Goal: Find specific page/section: Find specific page/section

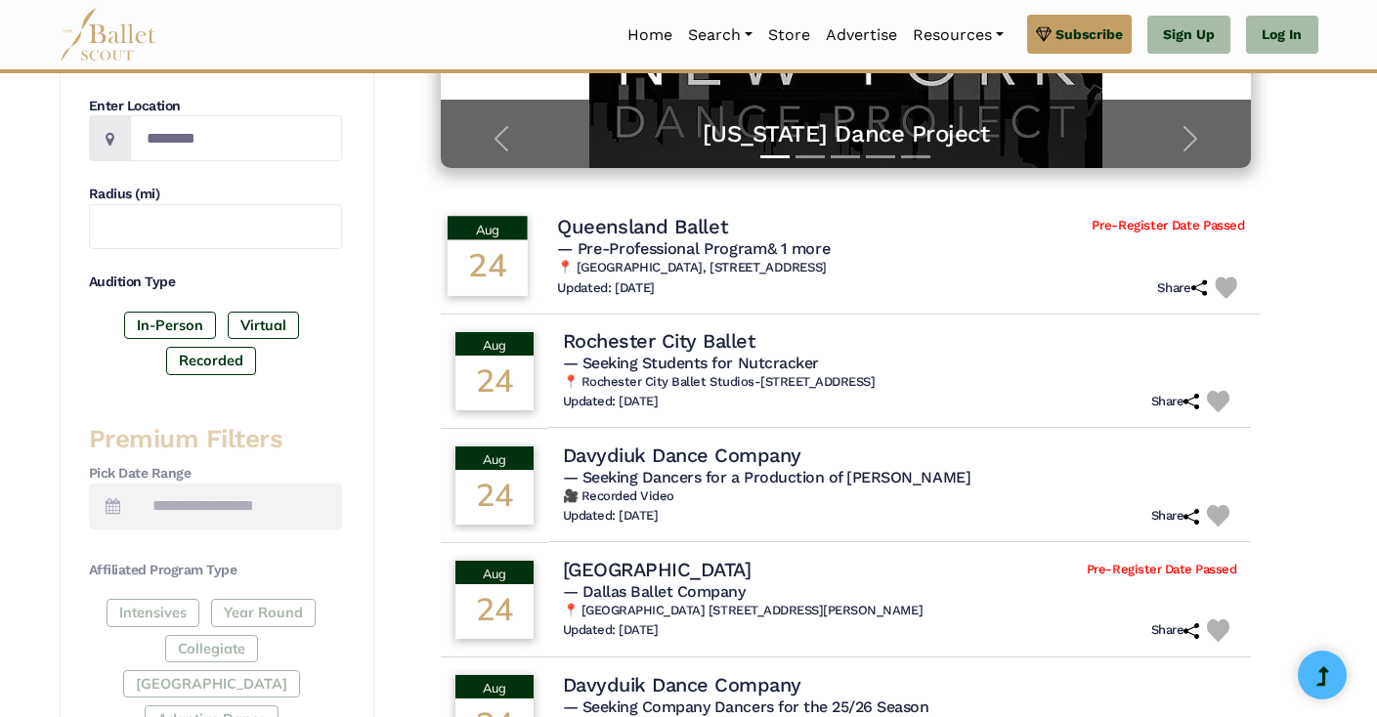
scroll to position [464, 0]
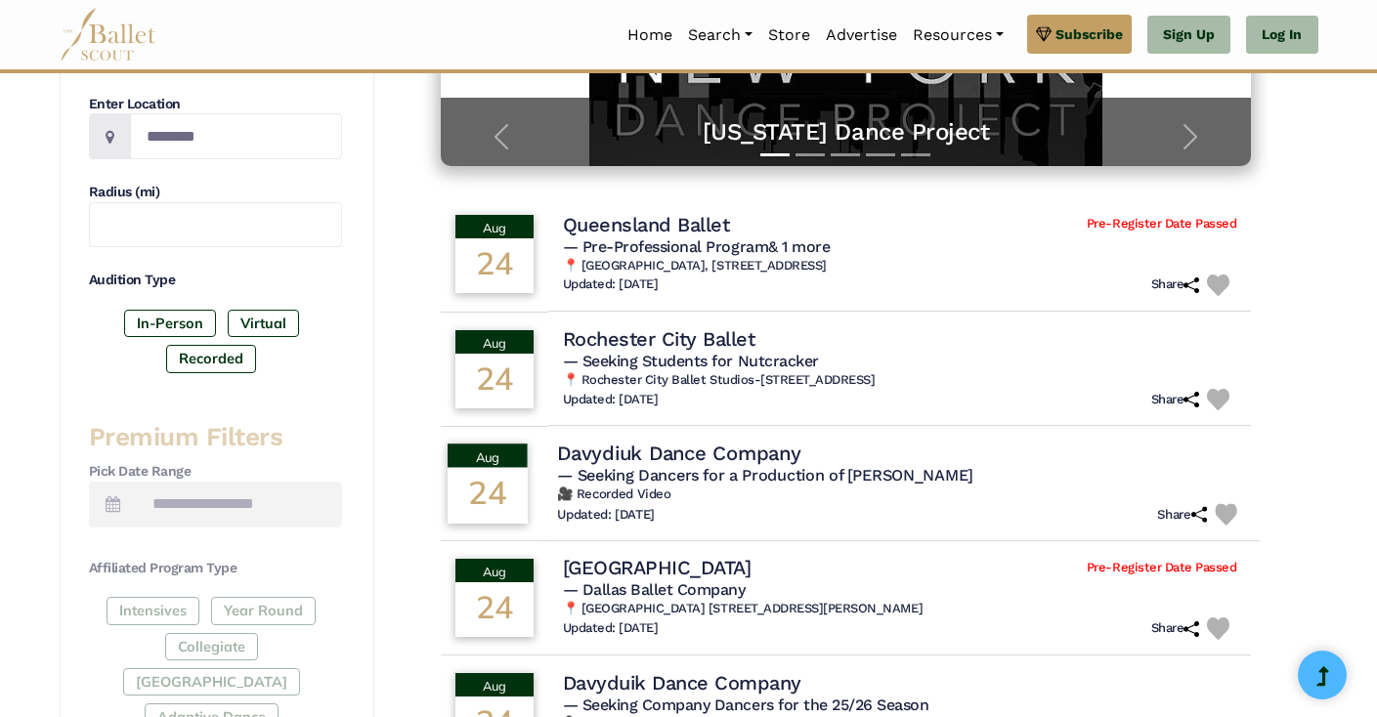
click at [725, 502] on h6 "🎥 Recorded Video" at bounding box center [901, 495] width 688 height 17
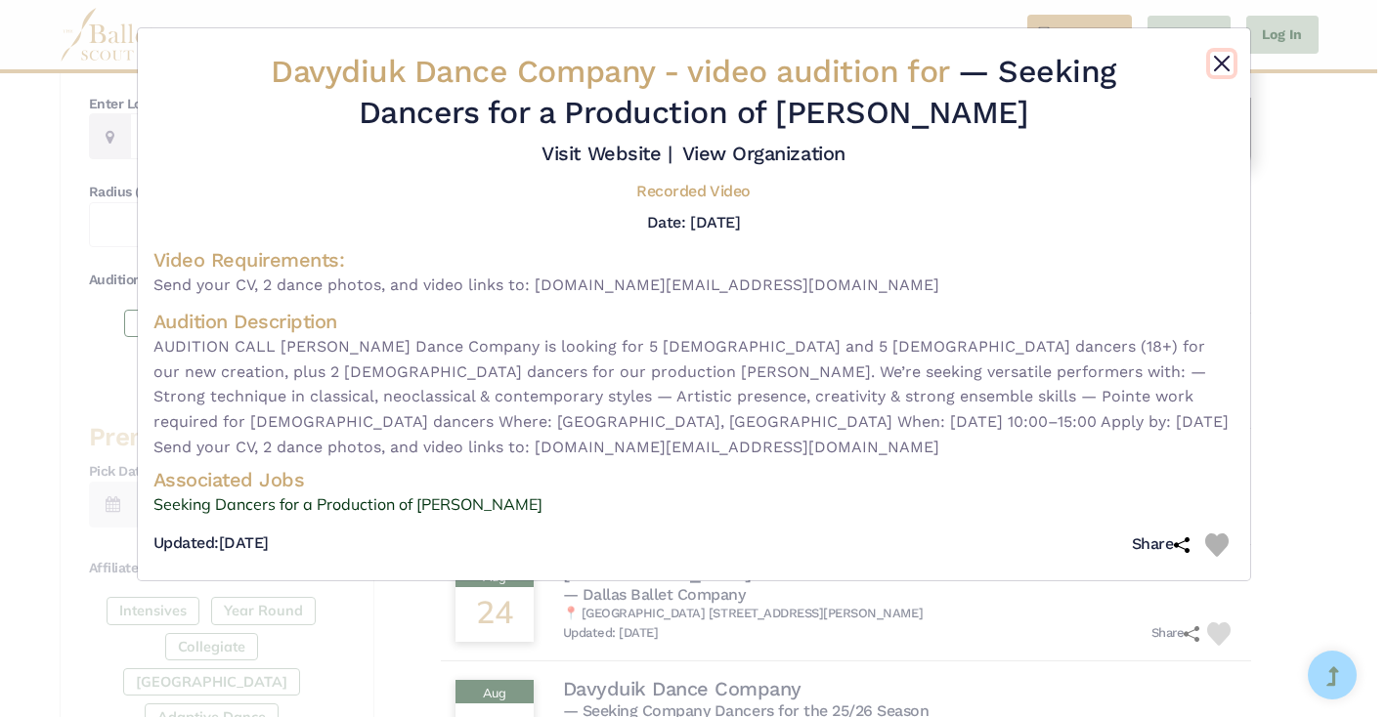
click at [1218, 63] on button "Close" at bounding box center [1221, 63] width 23 height 23
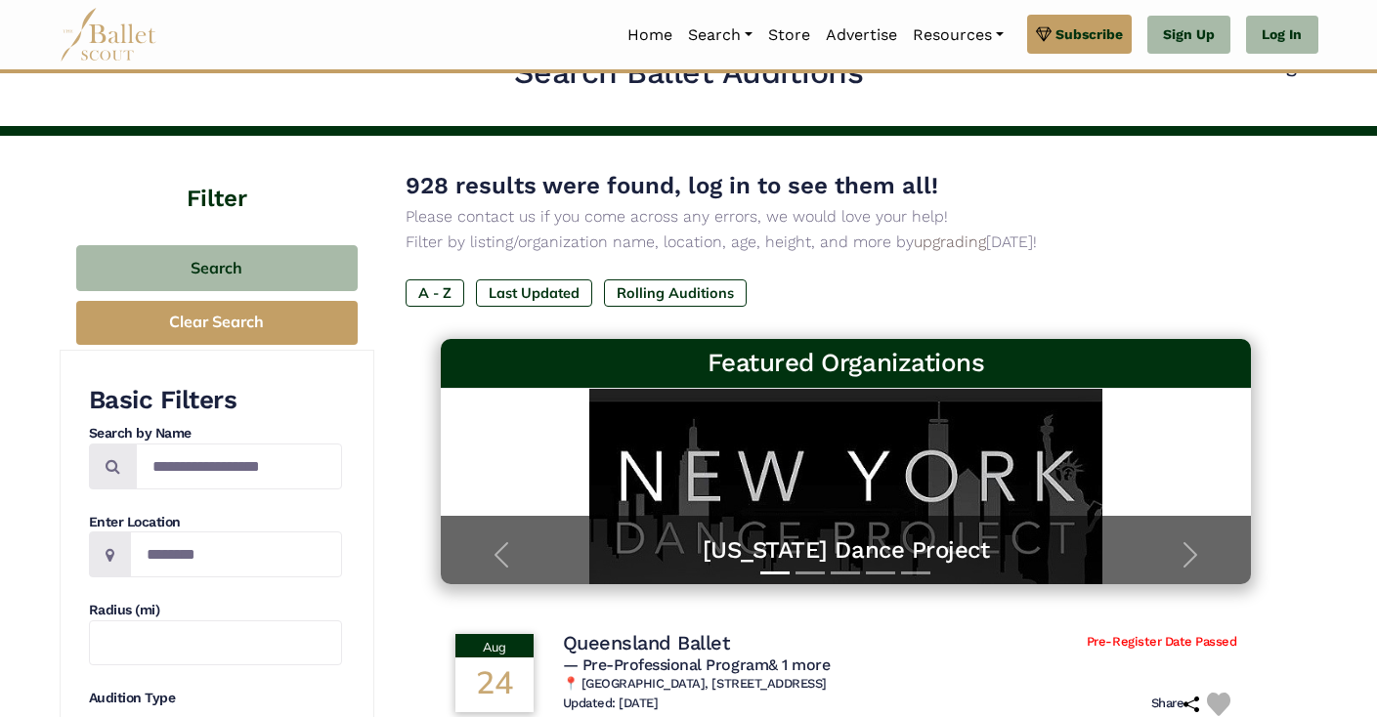
scroll to position [47, 0]
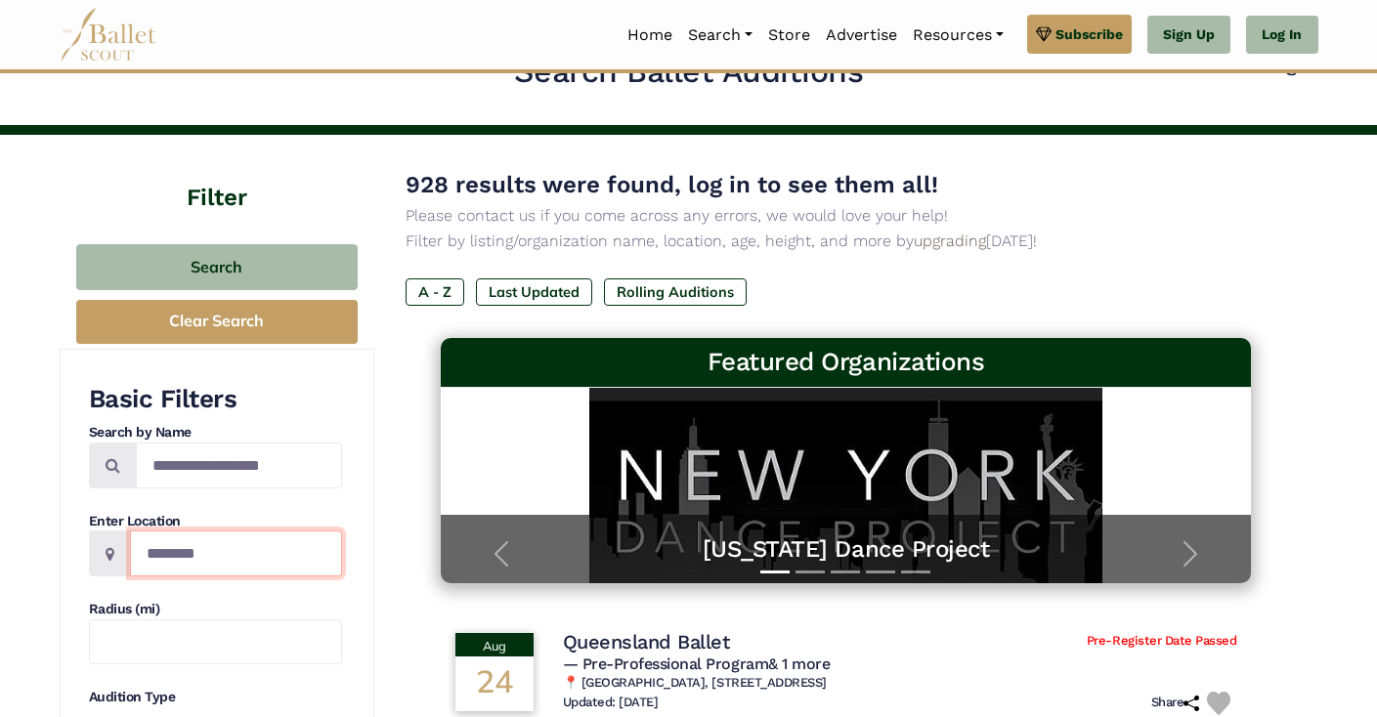
click at [261, 556] on input "Location" at bounding box center [236, 554] width 212 height 46
type input "********"
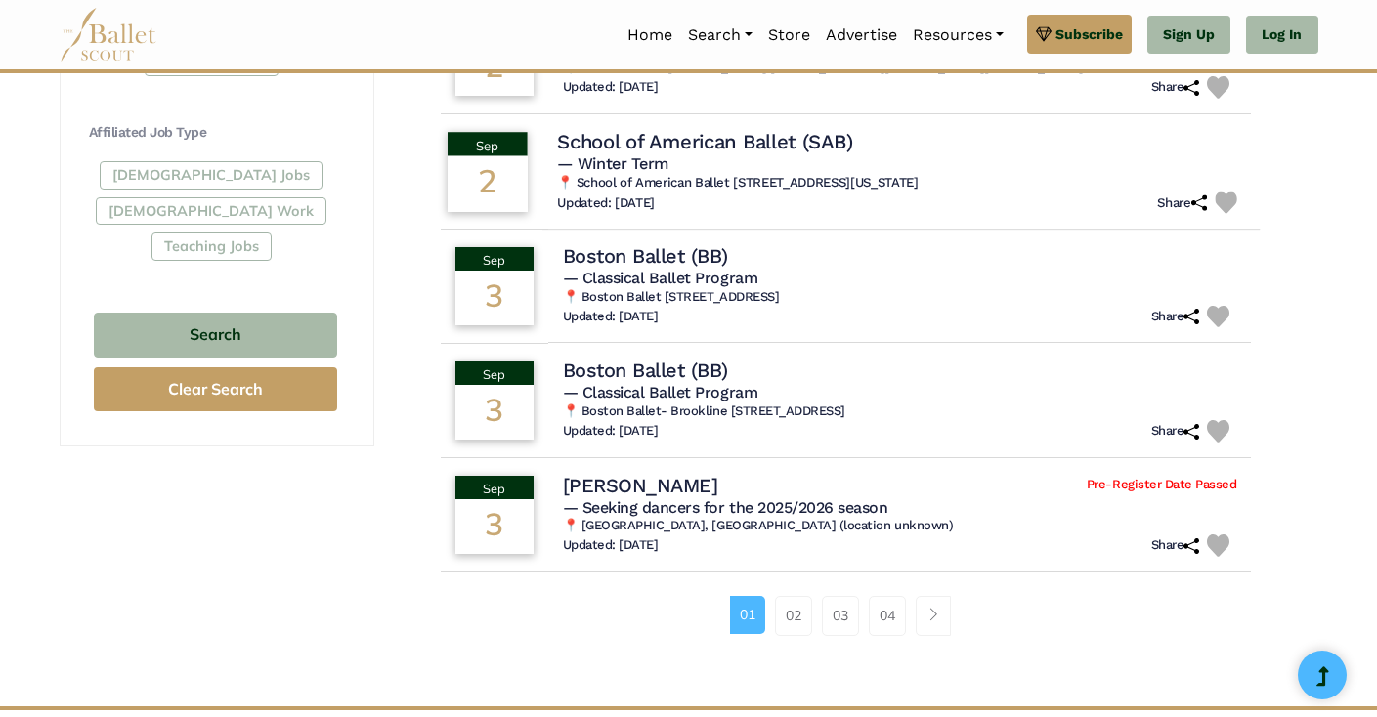
scroll to position [1121, 0]
